Goal: Task Accomplishment & Management: Manage account settings

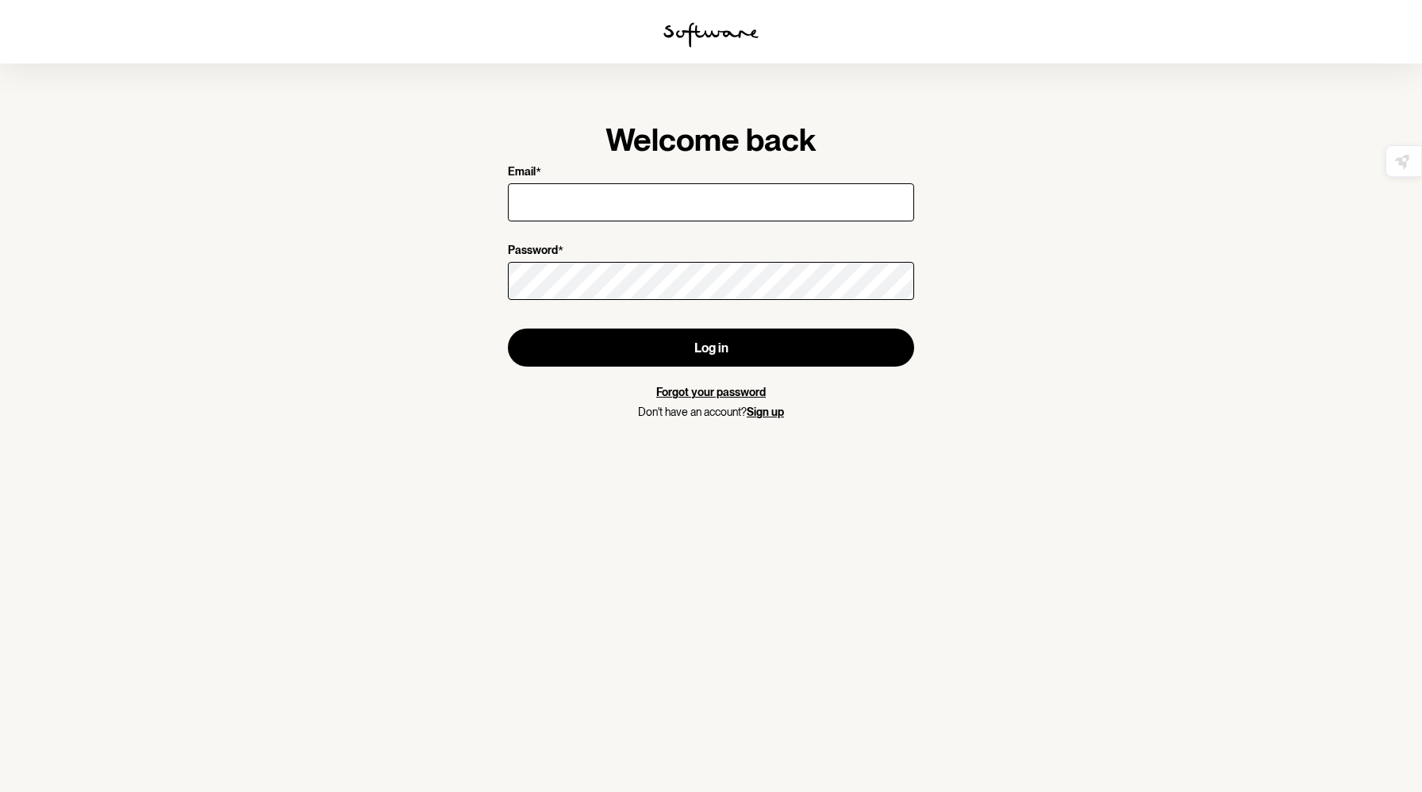
click at [647, 198] on input "Email *" at bounding box center [711, 202] width 406 height 38
type input "[EMAIL_ADDRESS][DOMAIN_NAME]"
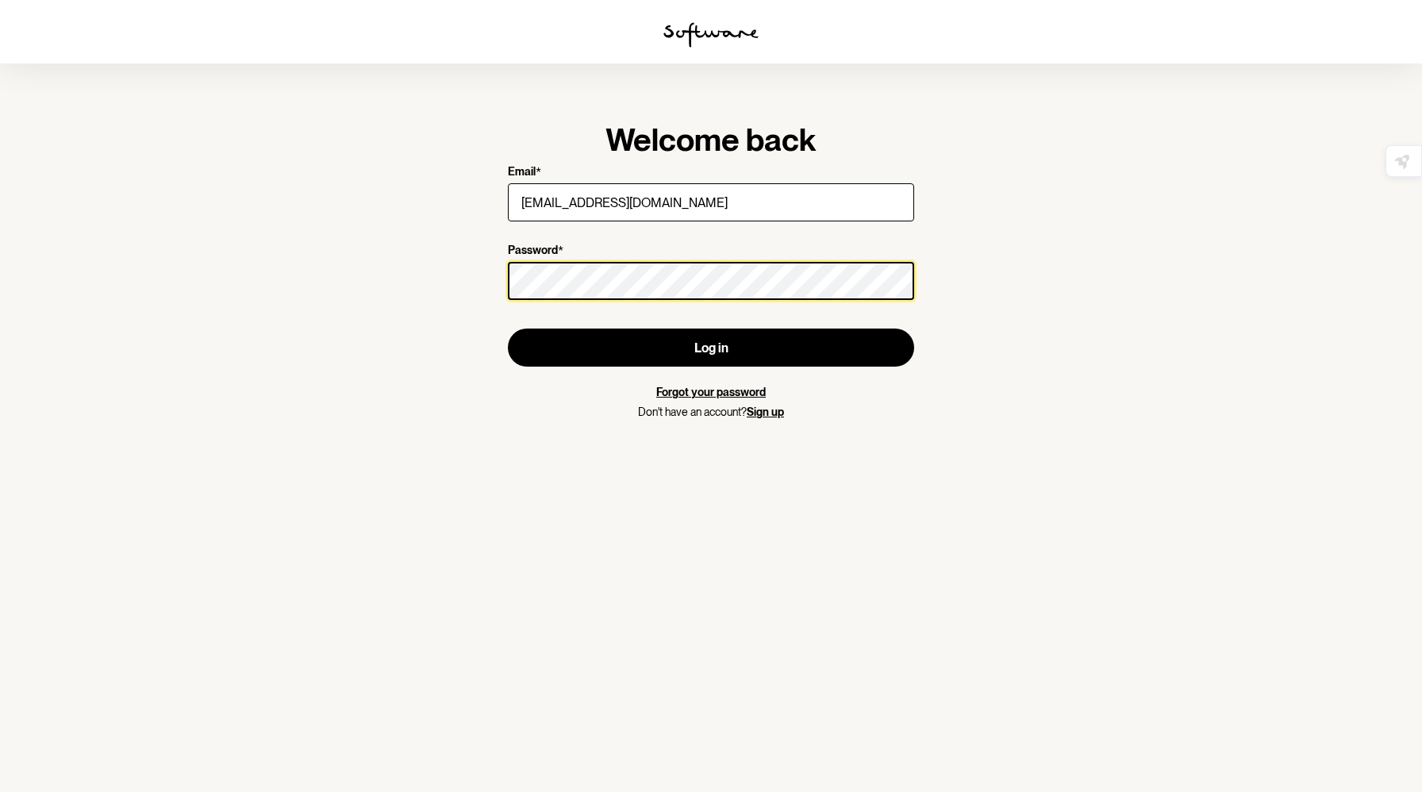
click at [508, 328] on button "Log in" at bounding box center [711, 347] width 406 height 38
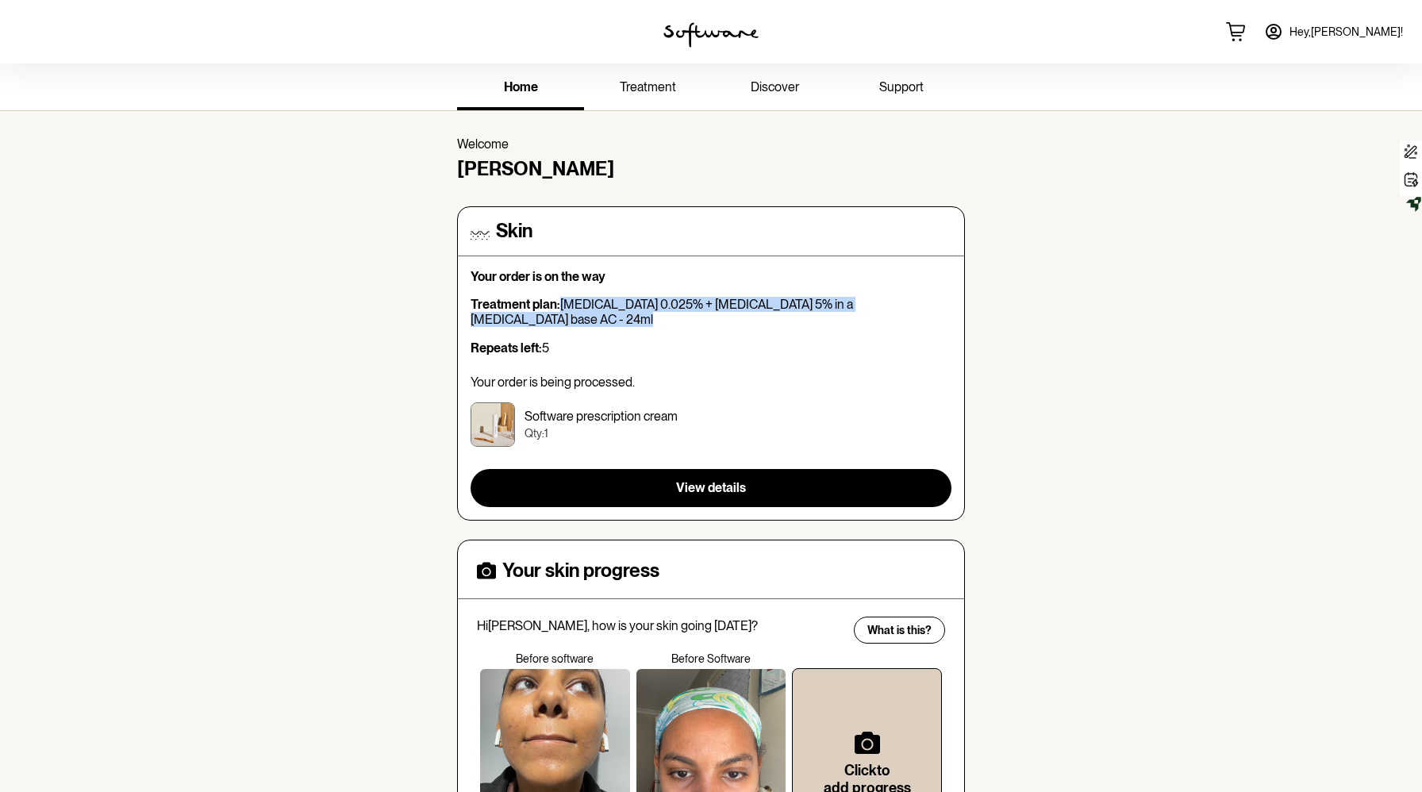
drag, startPoint x: 562, startPoint y: 306, endPoint x: 833, endPoint y: 319, distance: 271.7
click at [833, 319] on div "Treatment plan: [MEDICAL_DATA] 0.025% + [MEDICAL_DATA] 5% in a [MEDICAL_DATA] b…" at bounding box center [711, 376] width 481 height 159
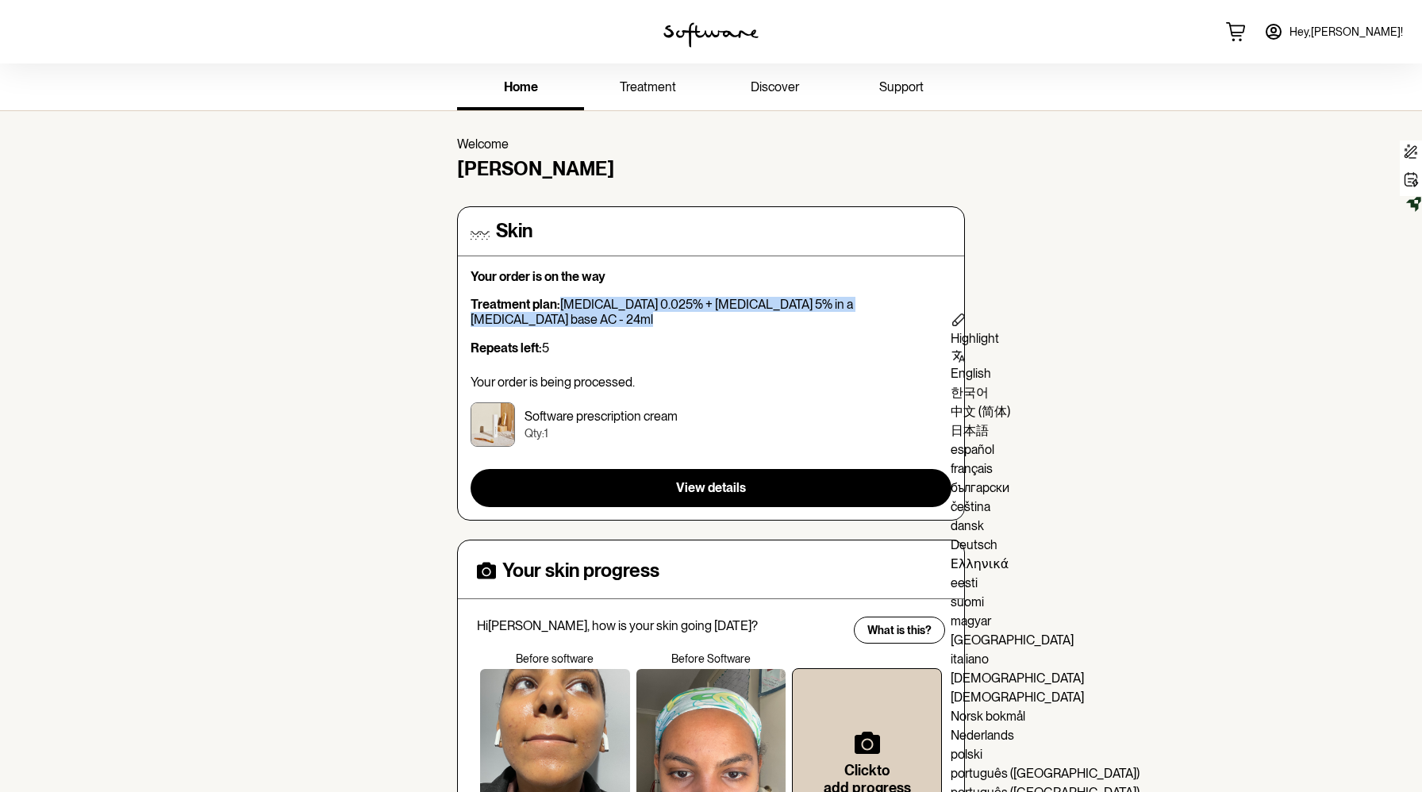
copy p "[MEDICAL_DATA] 0.025% + [MEDICAL_DATA] 5% in a [MEDICAL_DATA] base AC - 24ml"
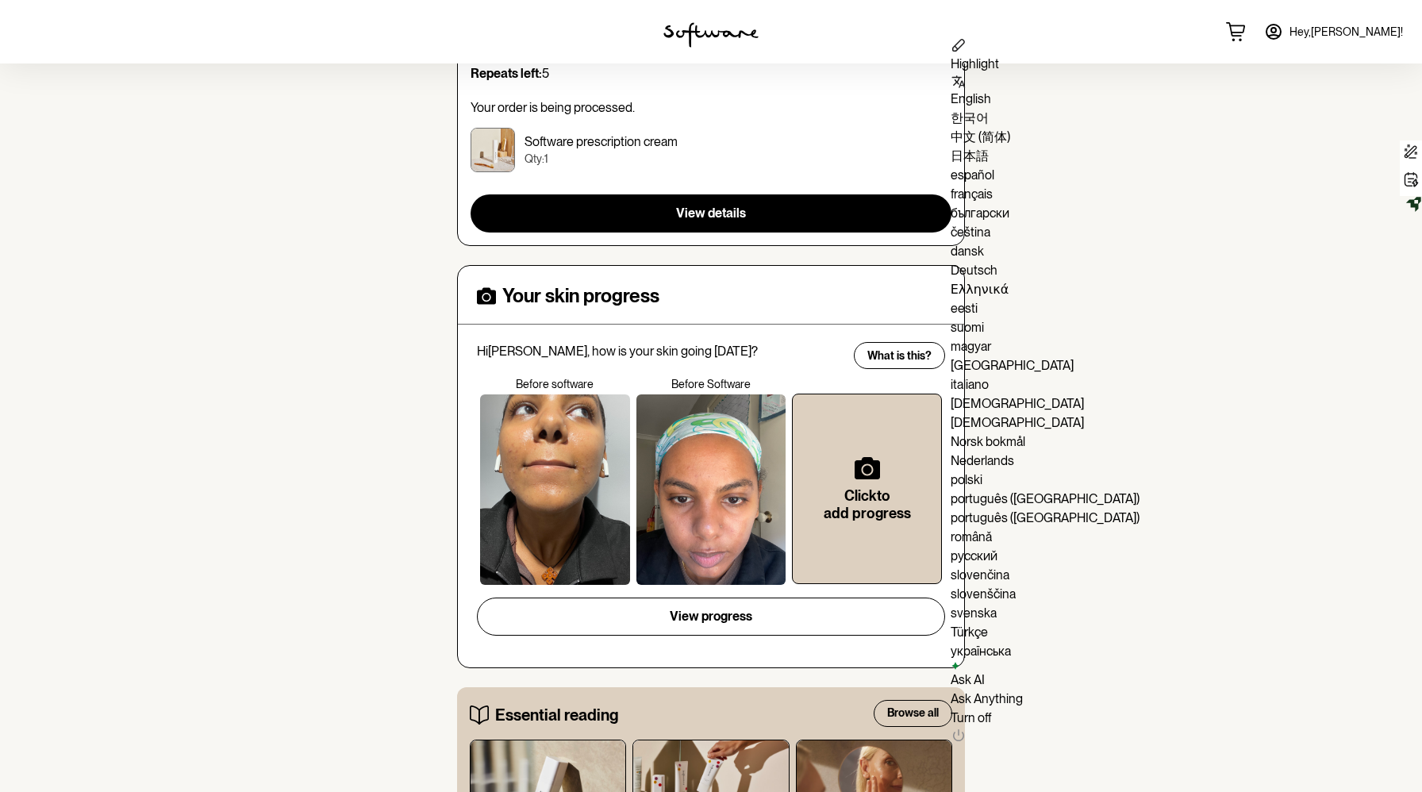
scroll to position [473, 0]
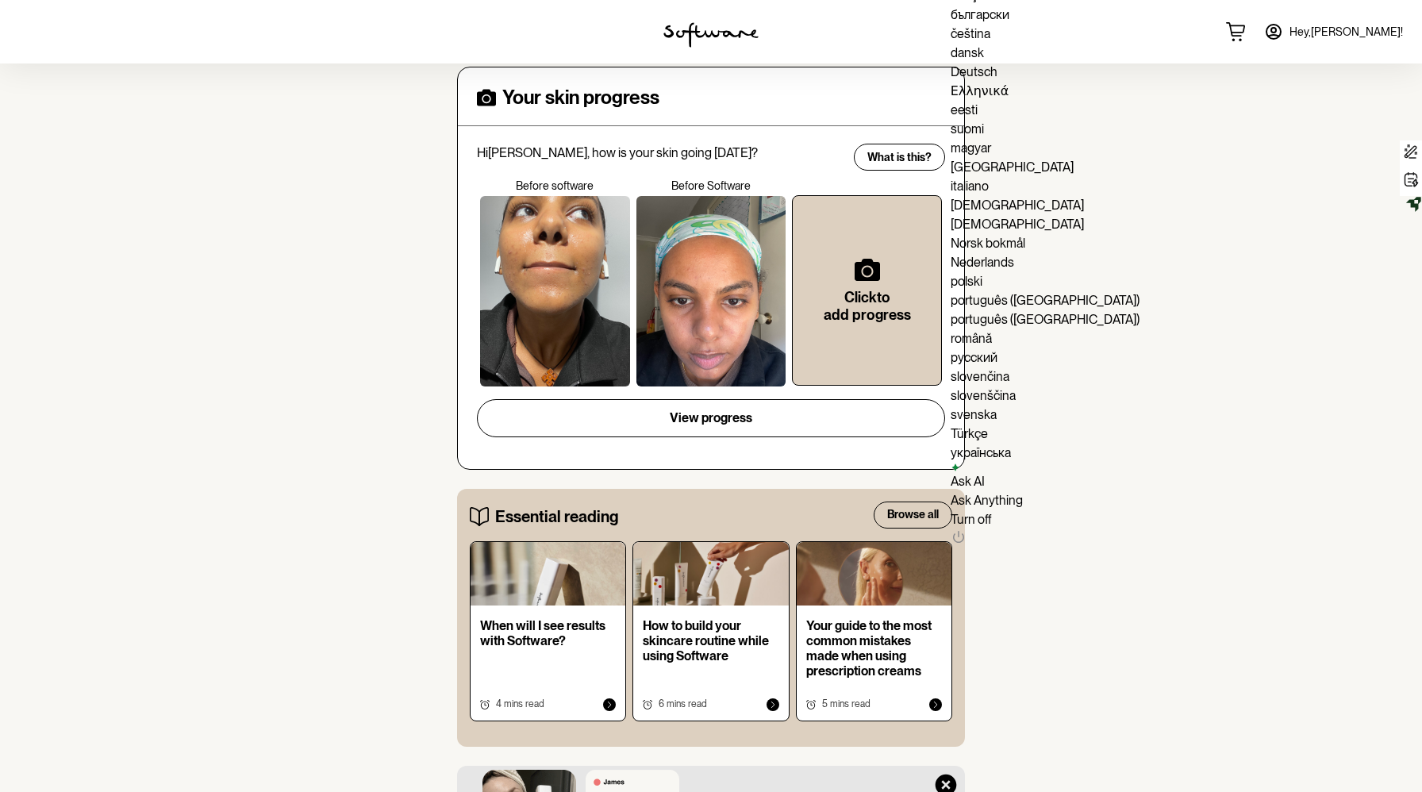
click at [1066, 459] on div "home treatment discover support Welcome [PERSON_NAME] Skin Your order is on the…" at bounding box center [711, 515] width 1422 height 1849
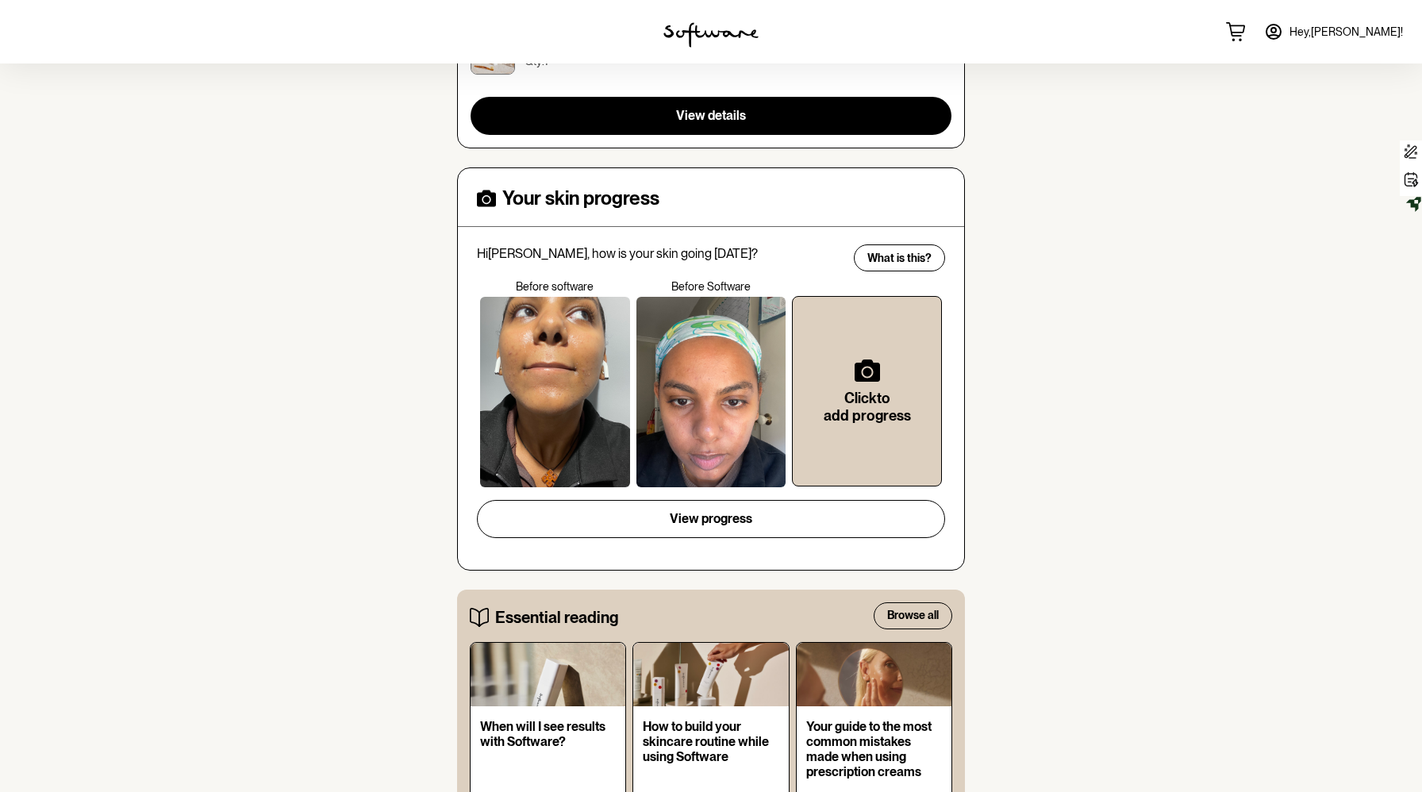
scroll to position [186, 0]
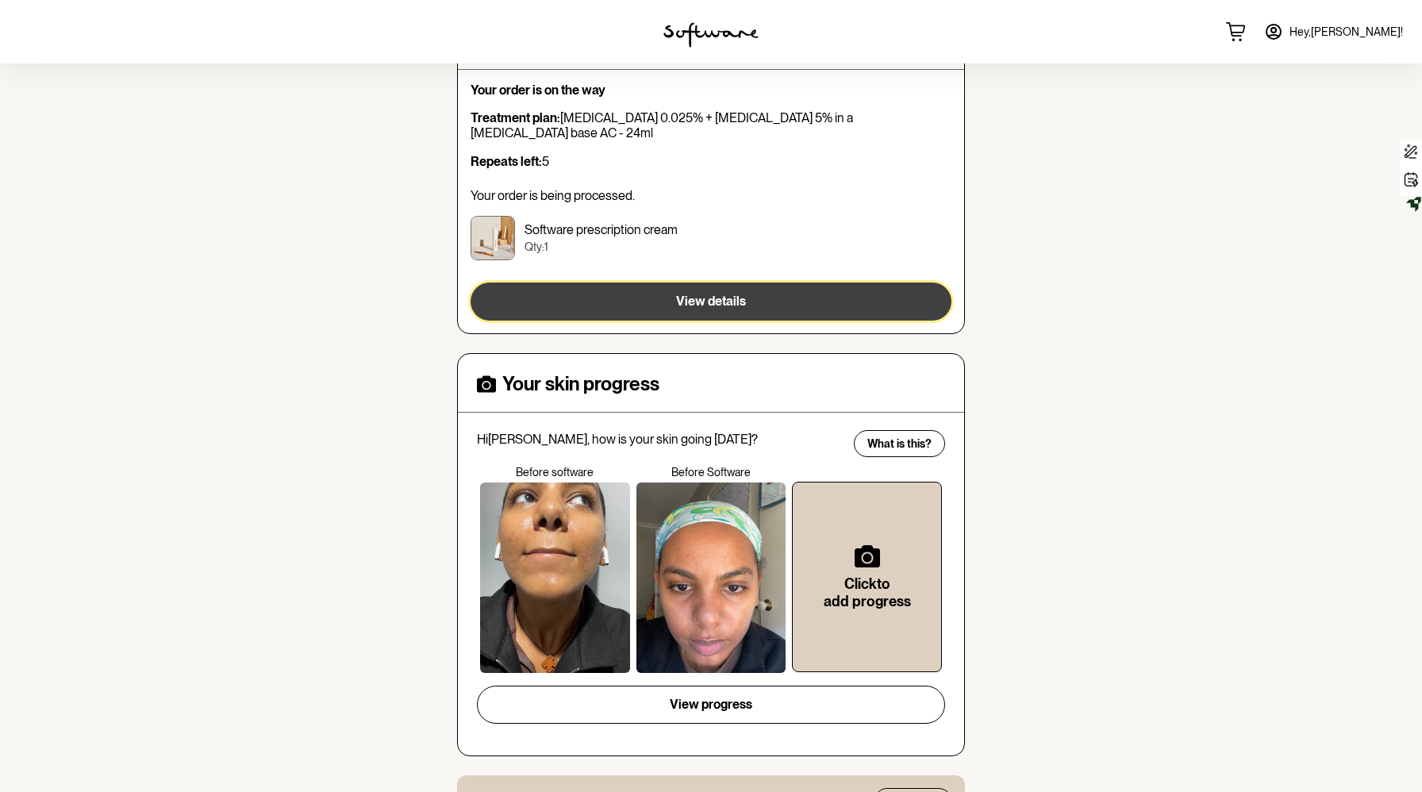
click at [728, 294] on span "View details" at bounding box center [711, 301] width 70 height 15
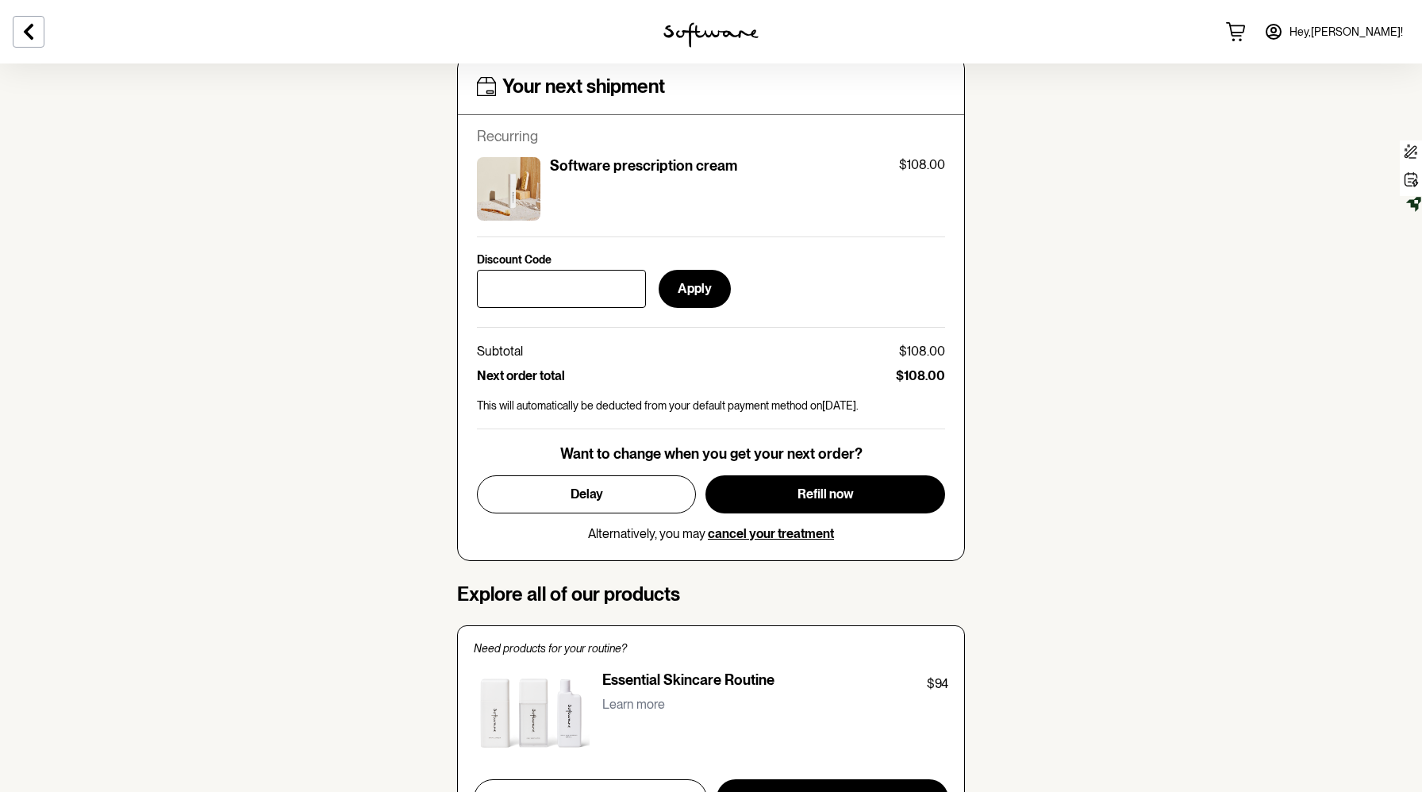
scroll to position [601, 0]
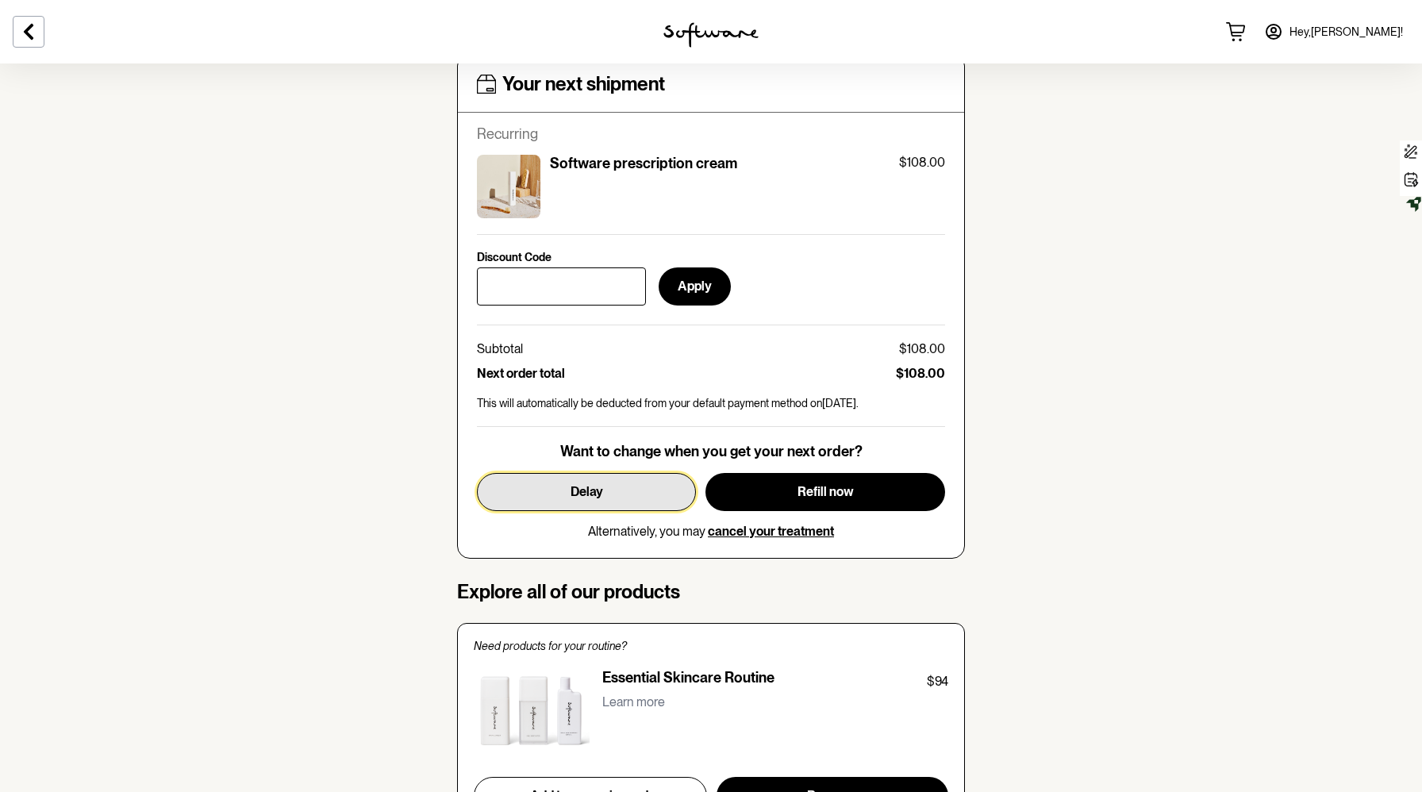
click at [633, 498] on button "Delay" at bounding box center [586, 492] width 219 height 38
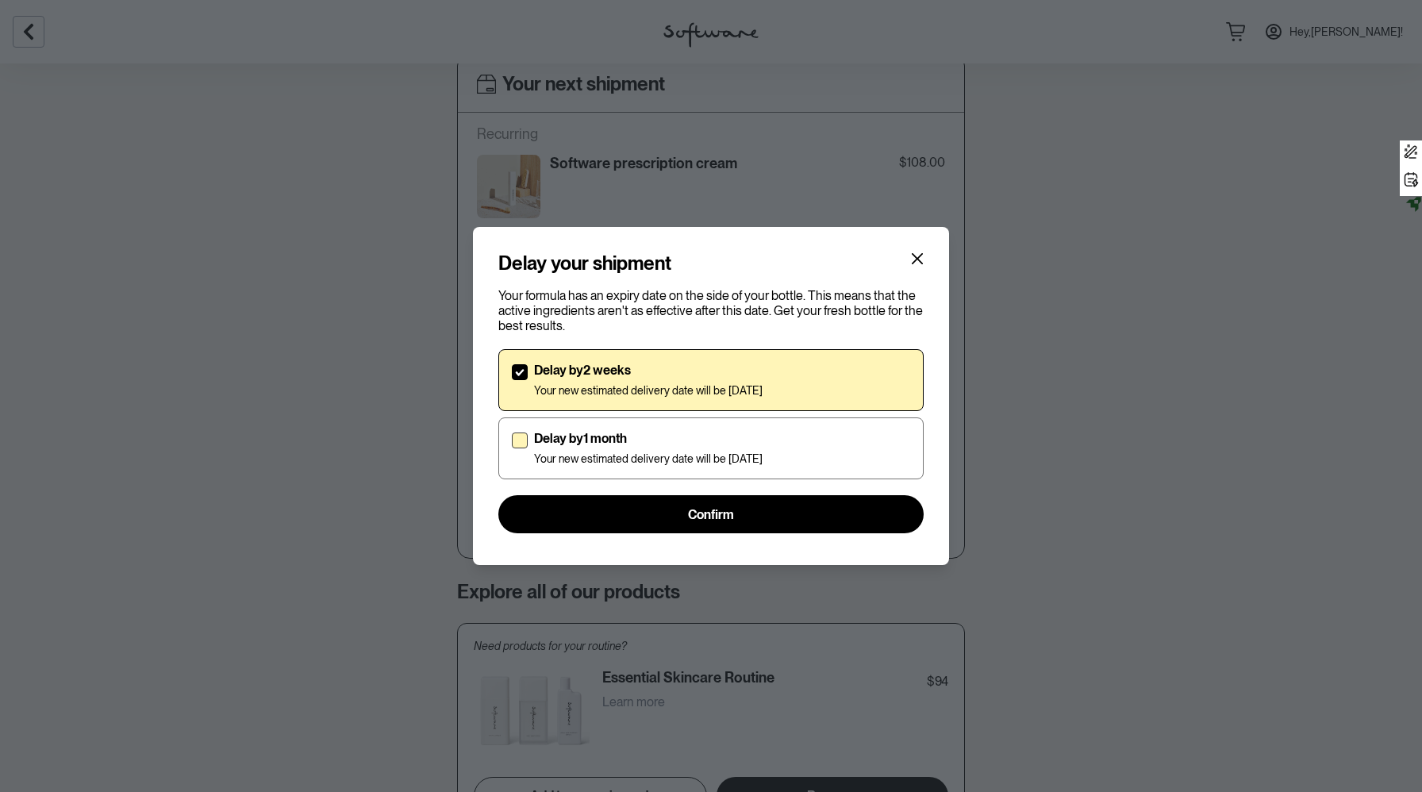
click at [658, 451] on div "Delay by 1 month Your new estimated delivery date will be [DATE]" at bounding box center [648, 448] width 229 height 35
click at [512, 449] on input "Delay by 1 month Your new estimated delivery date will be [DATE]" at bounding box center [511, 448] width 1 height 1
checkbox input "true"
checkbox input "false"
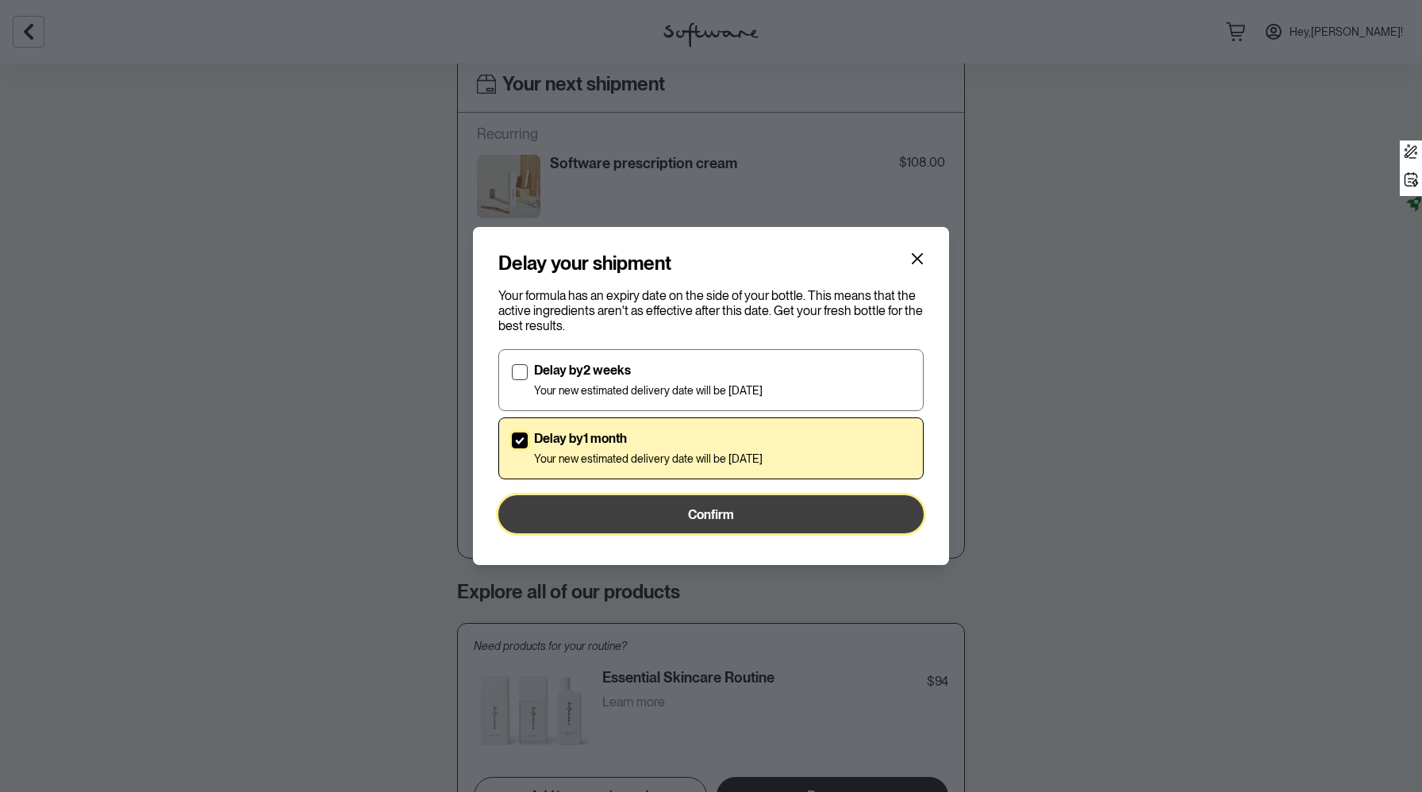
click at [670, 516] on button "Confirm" at bounding box center [710, 514] width 425 height 38
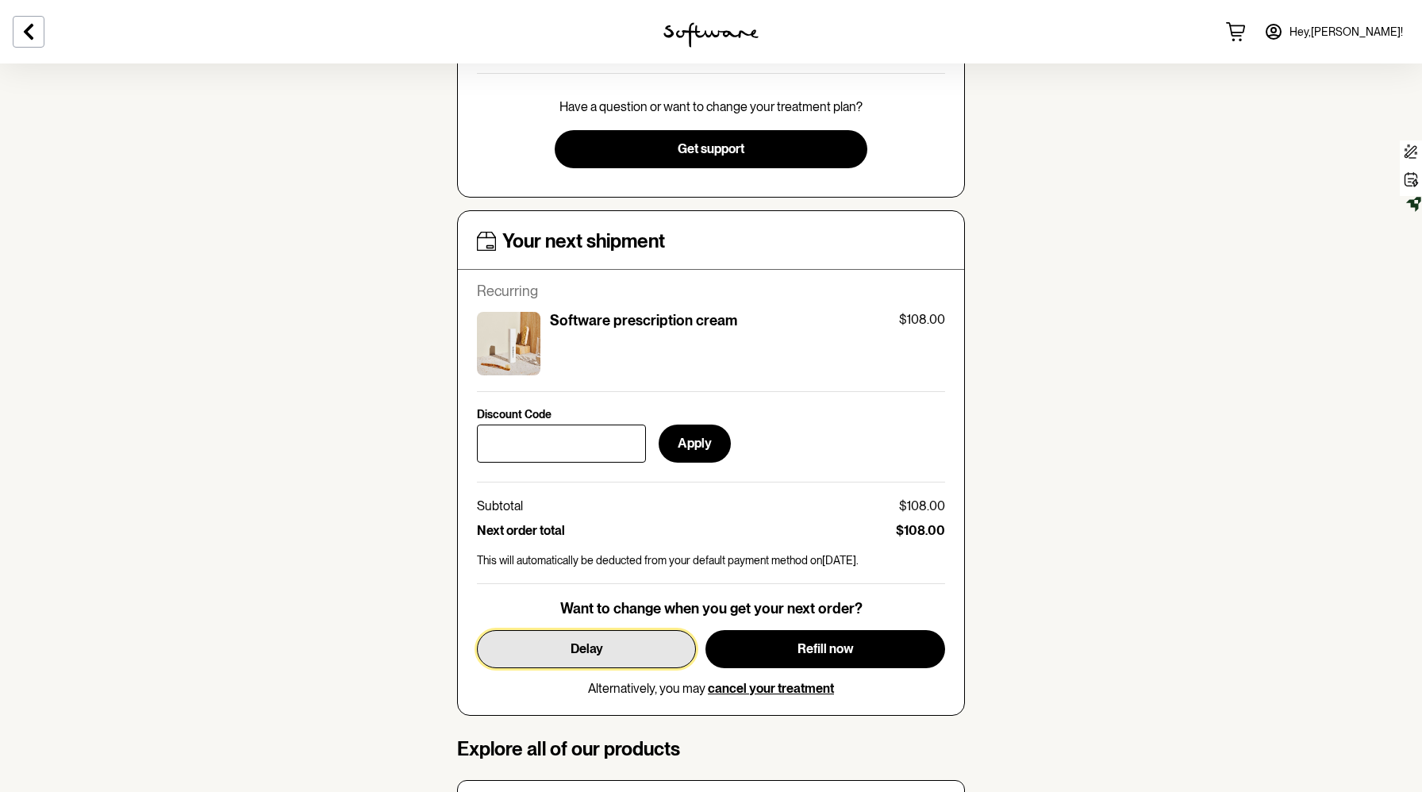
scroll to position [443, 0]
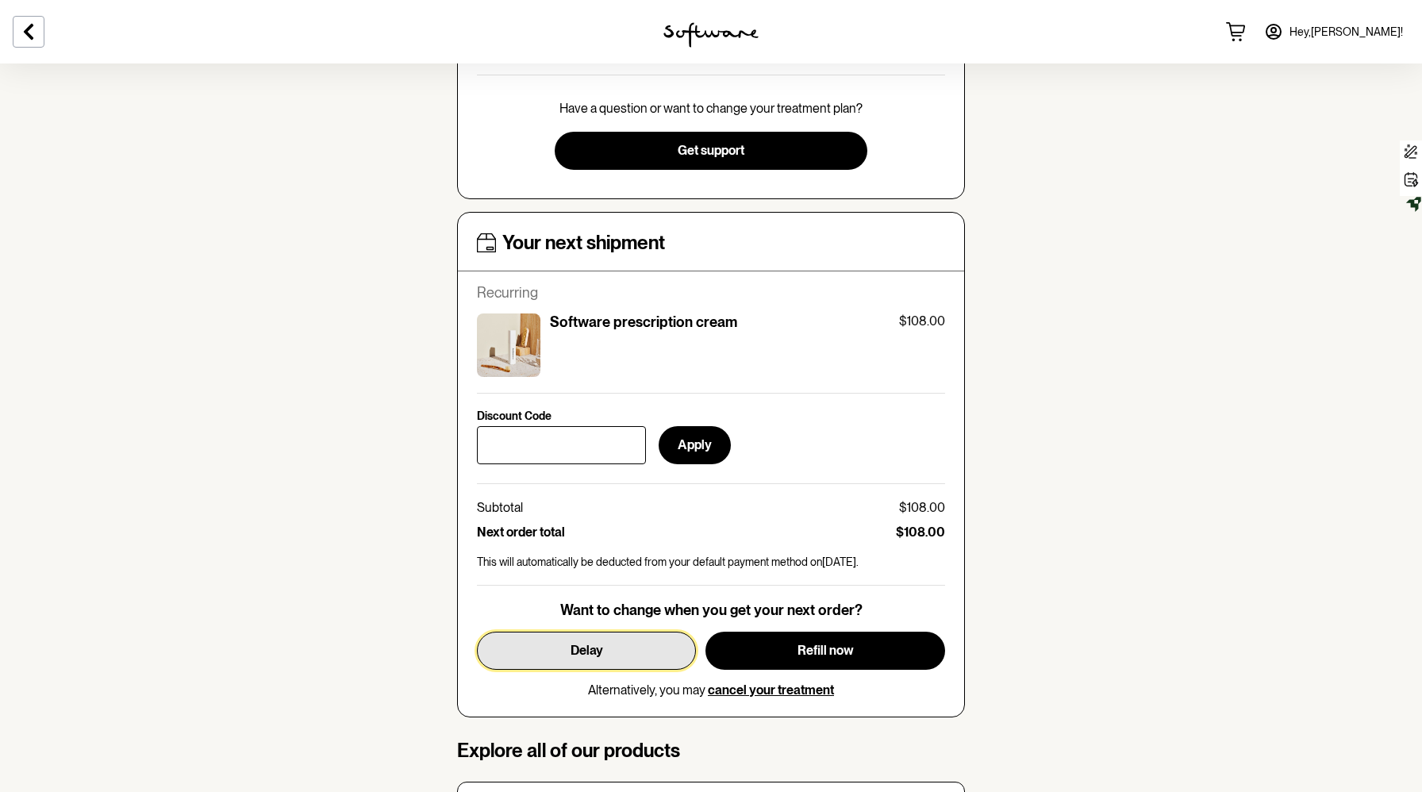
click at [605, 645] on button "Delay" at bounding box center [586, 651] width 219 height 38
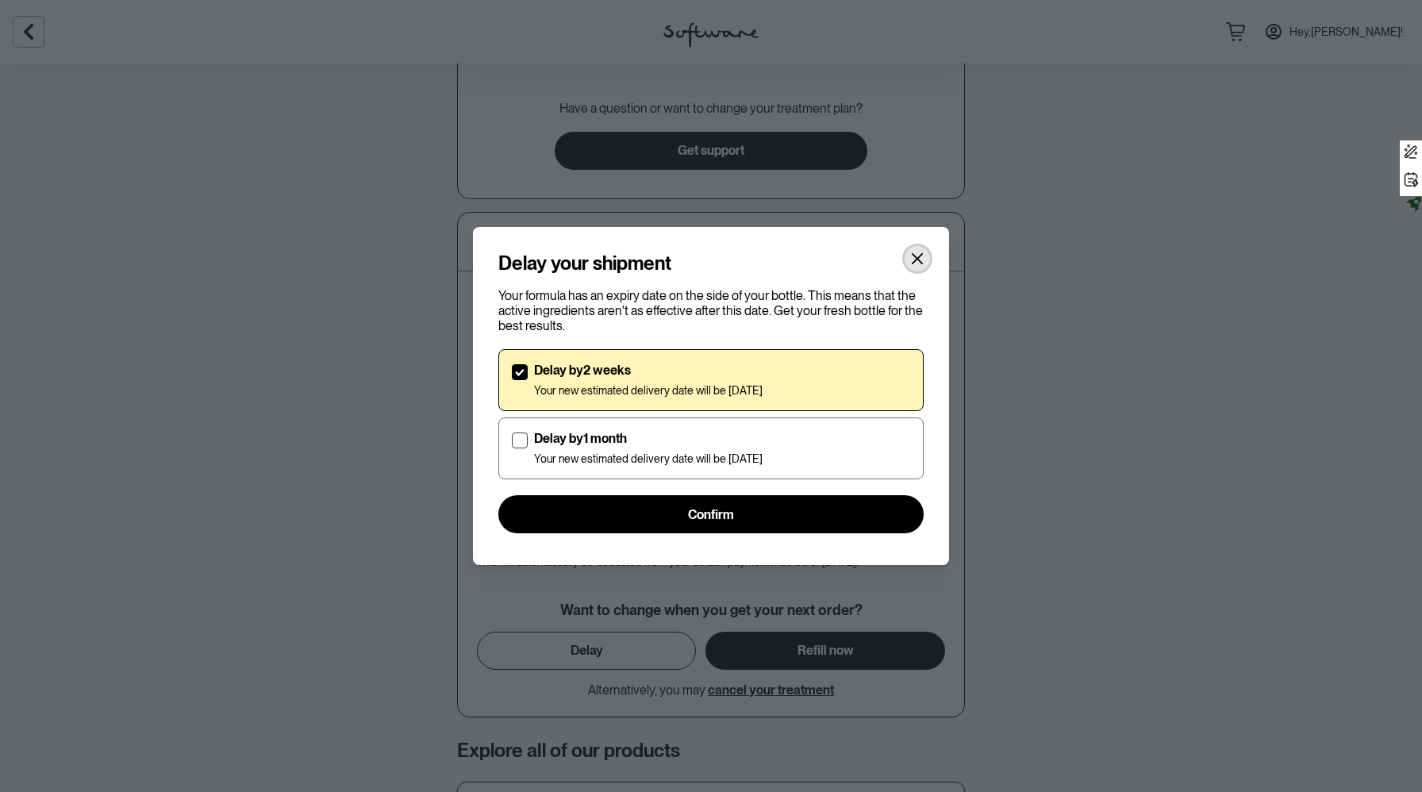
click at [916, 257] on icon "Close" at bounding box center [917, 258] width 11 height 11
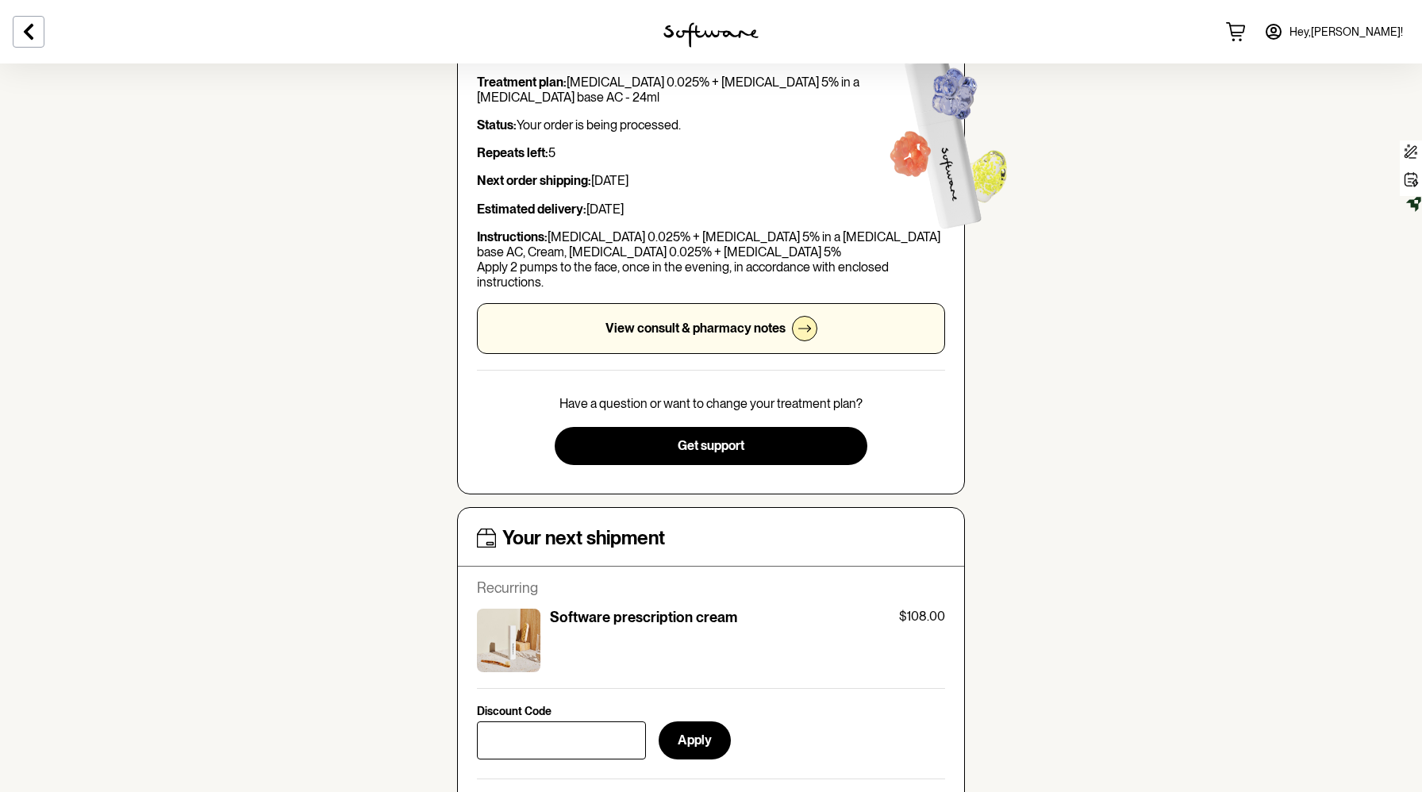
scroll to position [0, 0]
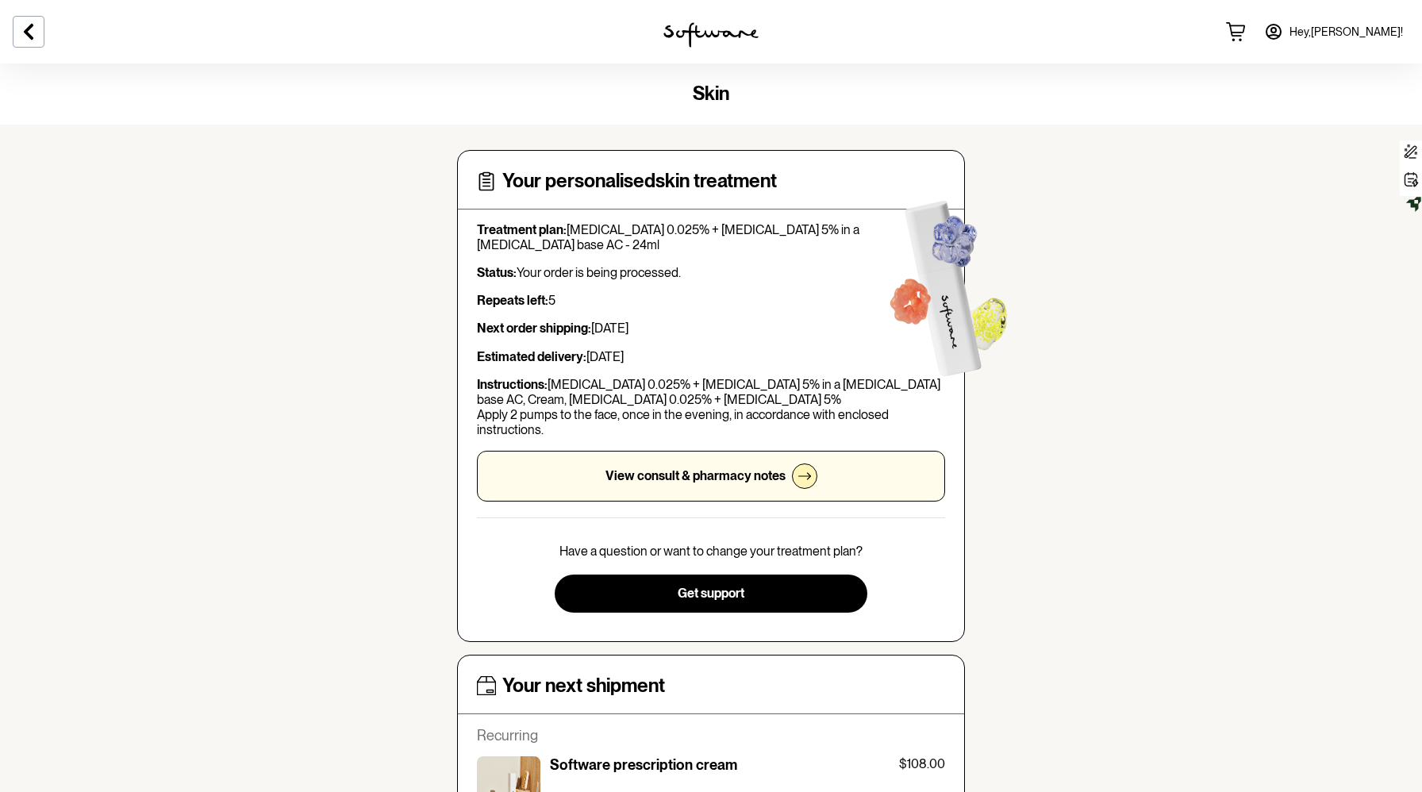
click at [1283, 33] on icon at bounding box center [1273, 31] width 19 height 19
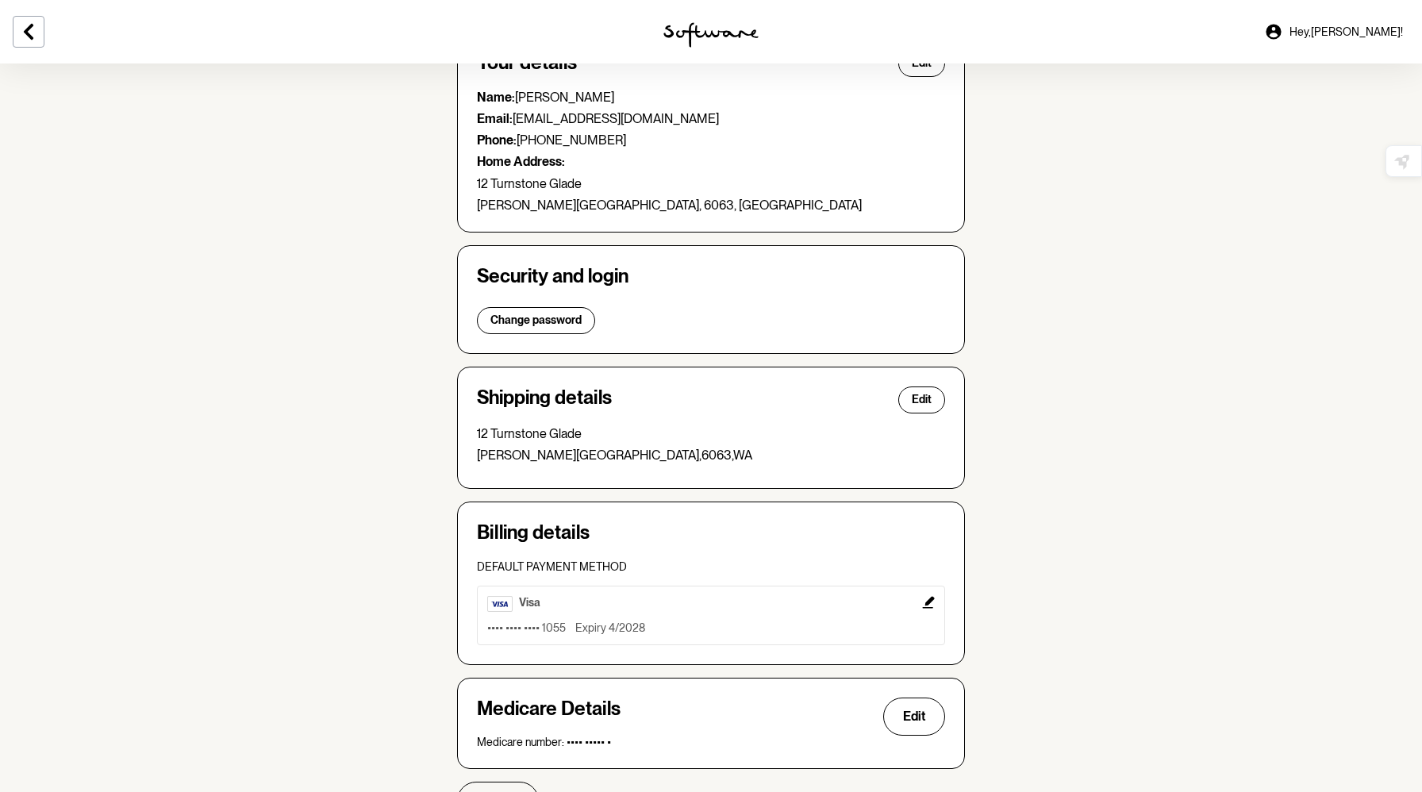
scroll to position [198, 0]
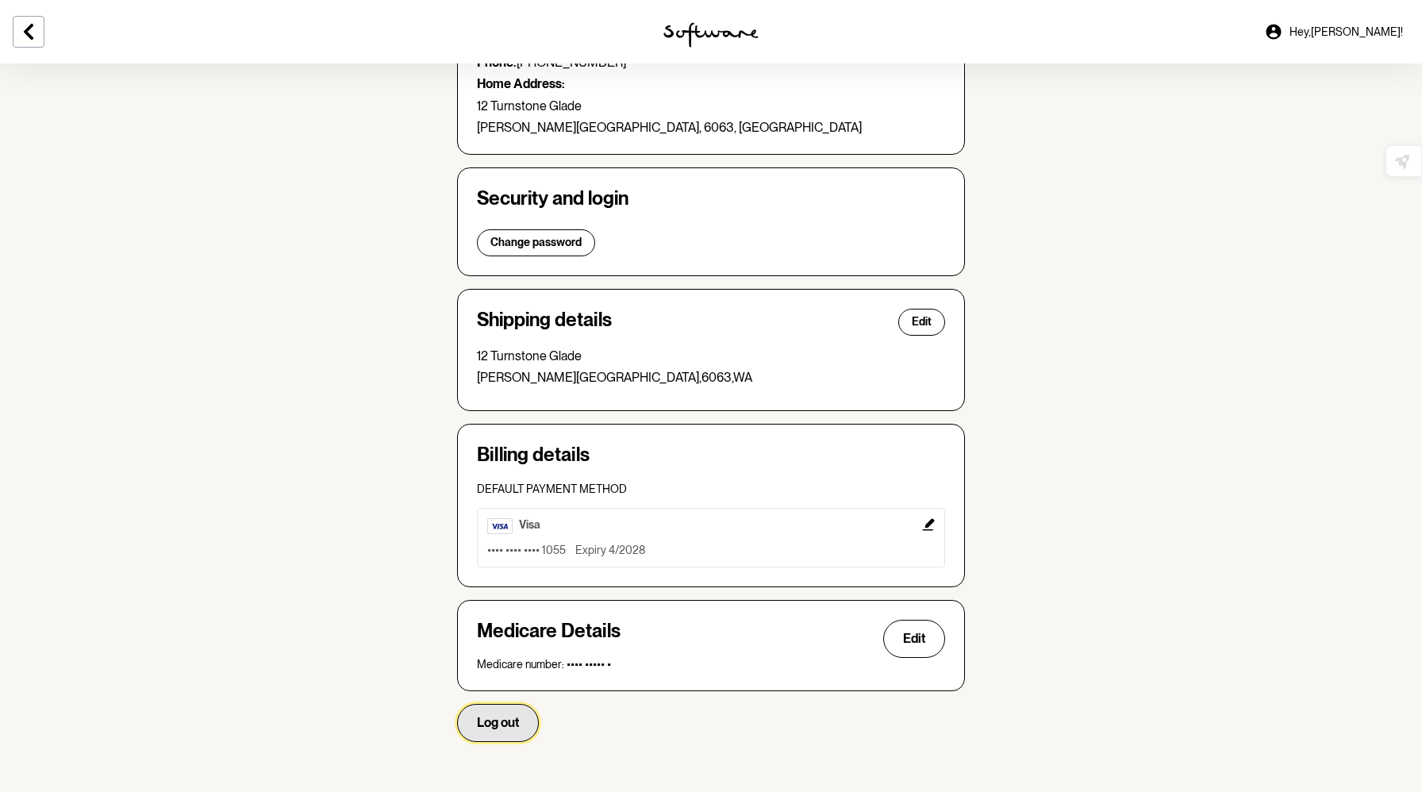
click at [490, 722] on span "Log out" at bounding box center [498, 722] width 42 height 15
